Goal: Task Accomplishment & Management: Use online tool/utility

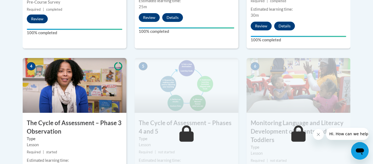
scroll to position [291, 0]
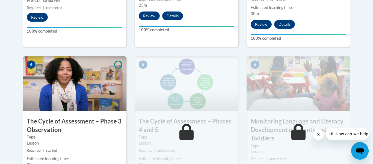
click at [87, 82] on img at bounding box center [75, 83] width 104 height 55
click at [50, 124] on h3 "The Cycle of Assessment – Phase 3 Observation" at bounding box center [75, 125] width 104 height 17
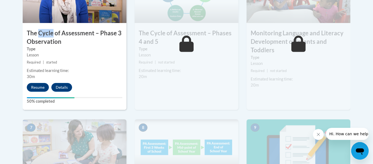
scroll to position [377, 0]
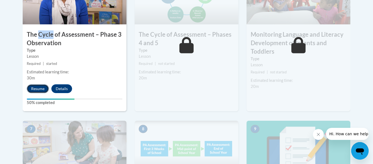
click at [37, 88] on button "Resume" at bounding box center [38, 88] width 22 height 9
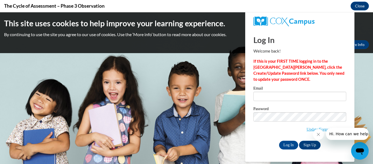
scroll to position [0, 0]
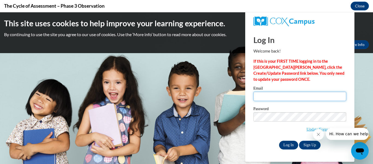
type input "[EMAIL_ADDRESS][DOMAIN_NAME]"
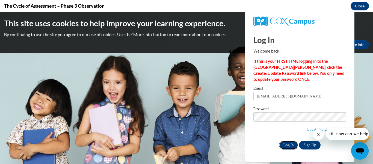
click at [291, 144] on input "Log In" at bounding box center [288, 144] width 19 height 9
